Goal: Transaction & Acquisition: Purchase product/service

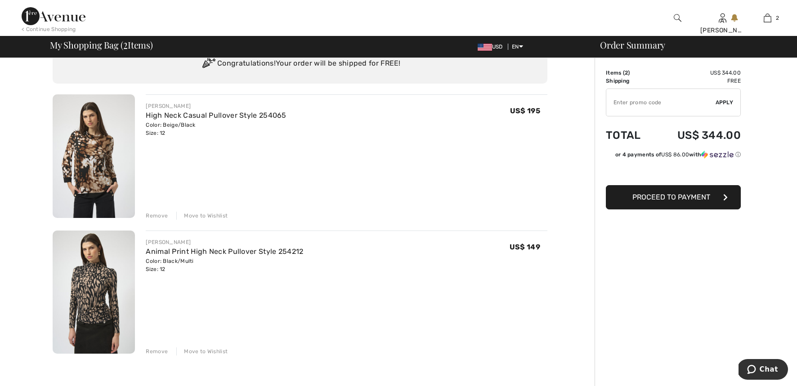
scroll to position [41, 0]
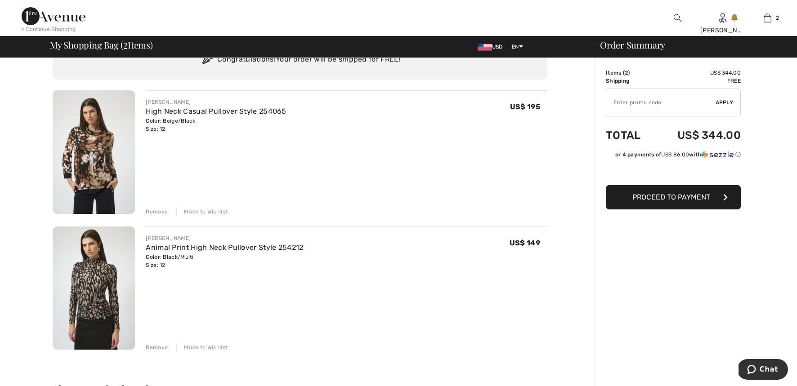
click at [80, 152] on img at bounding box center [94, 152] width 82 height 124
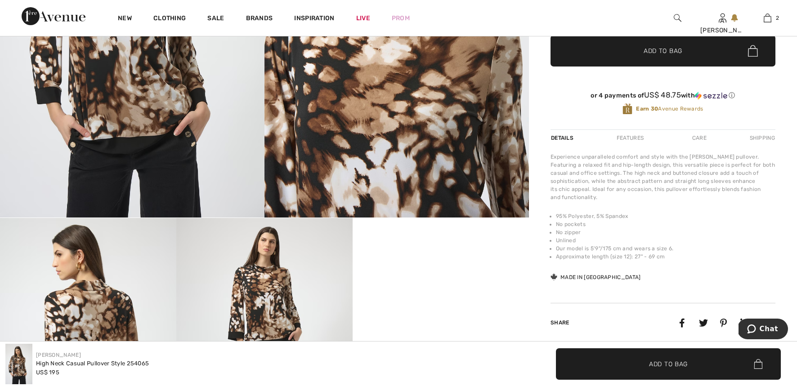
scroll to position [236, 0]
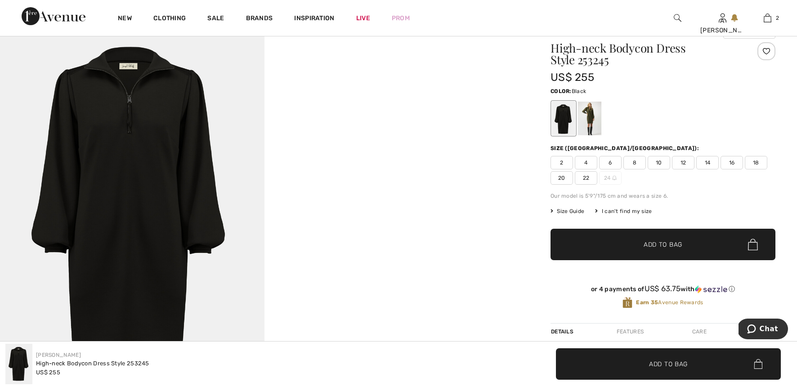
scroll to position [47, 0]
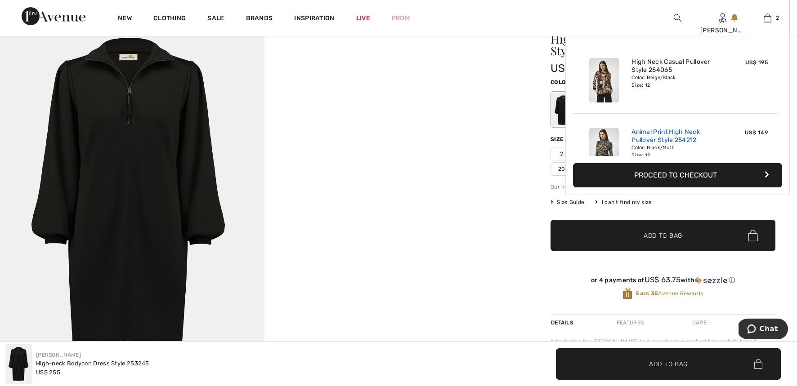
click at [663, 136] on link "Animal Print High Neck Pullover Style 254212" at bounding box center [675, 136] width 89 height 16
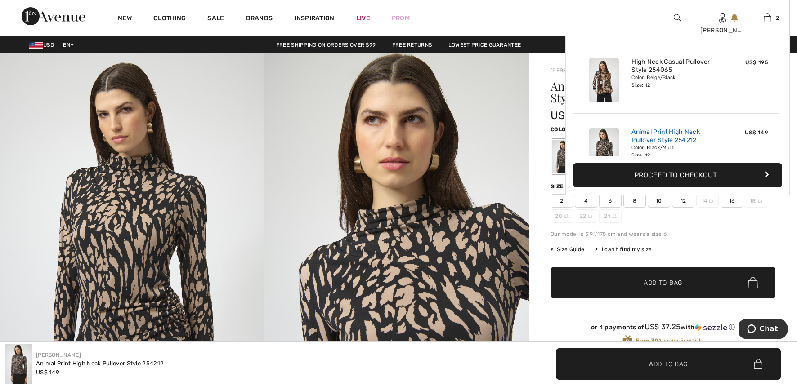
click at [665, 139] on link "Animal Print High Neck Pullover Style 254212" at bounding box center [675, 136] width 89 height 16
click at [769, 17] on img at bounding box center [768, 18] width 8 height 11
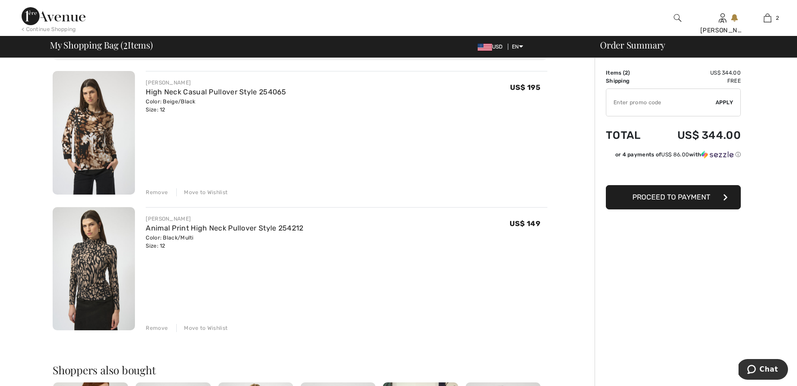
scroll to position [88, 0]
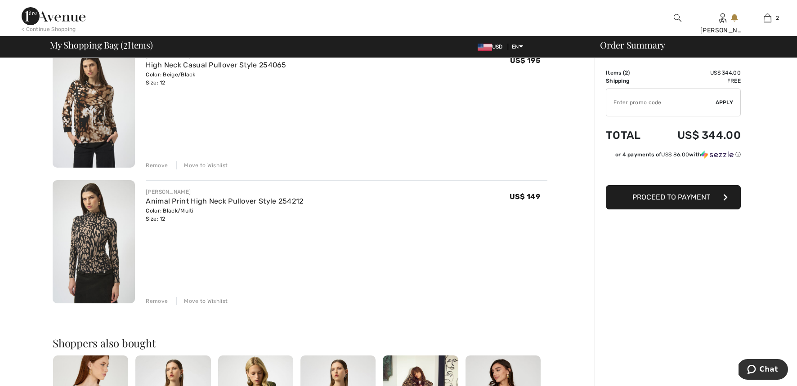
click at [161, 301] on div "Remove" at bounding box center [157, 301] width 22 height 8
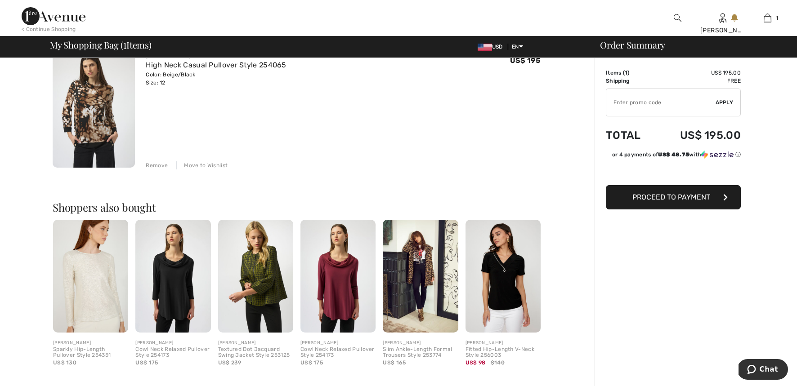
type input "NEW15"
